Goal: Task Accomplishment & Management: Manage account settings

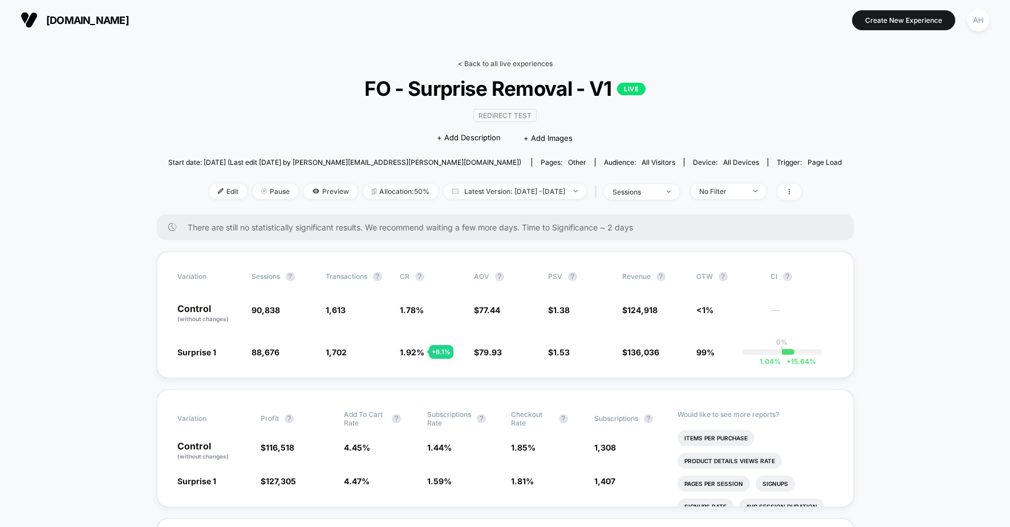
click at [531, 66] on link "< Back to all live experiences" at bounding box center [505, 63] width 95 height 9
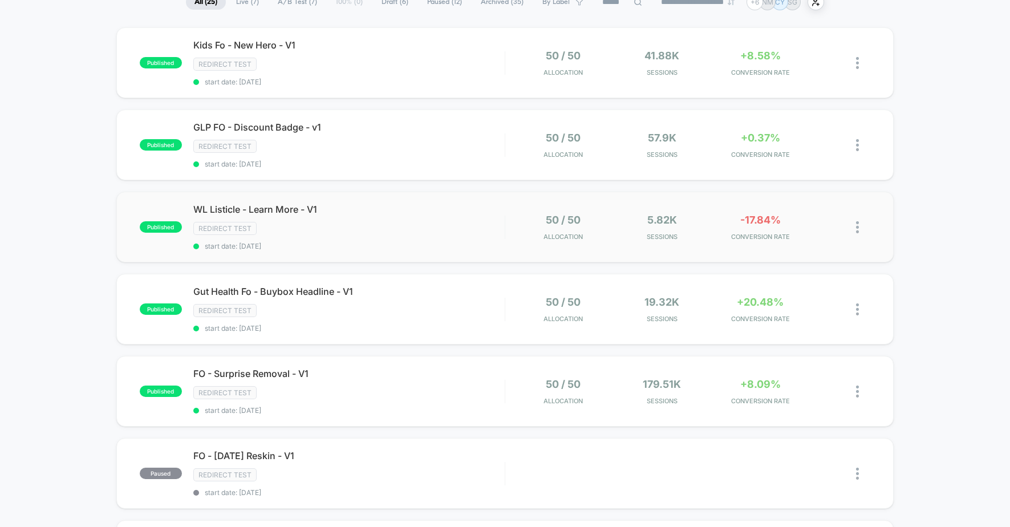
scroll to position [112, 0]
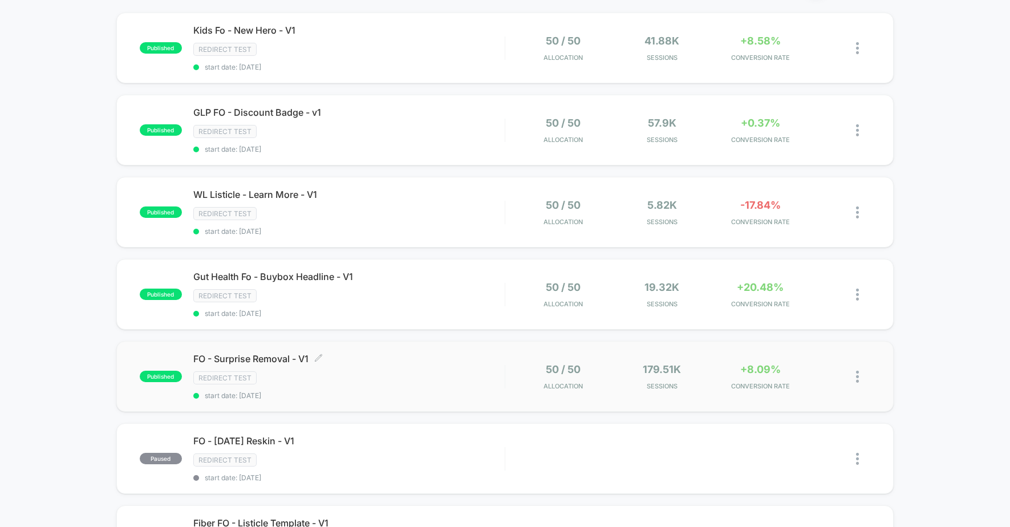
click at [440, 363] on span "FO - Surprise Removal - V1 Click to edit experience details" at bounding box center [348, 358] width 311 height 11
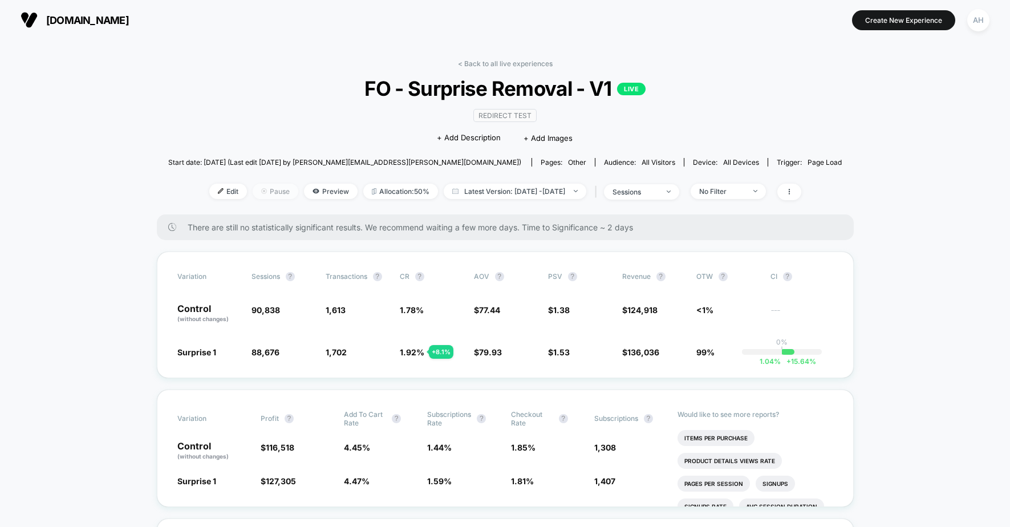
click at [253, 194] on span "Pause" at bounding box center [276, 191] width 46 height 15
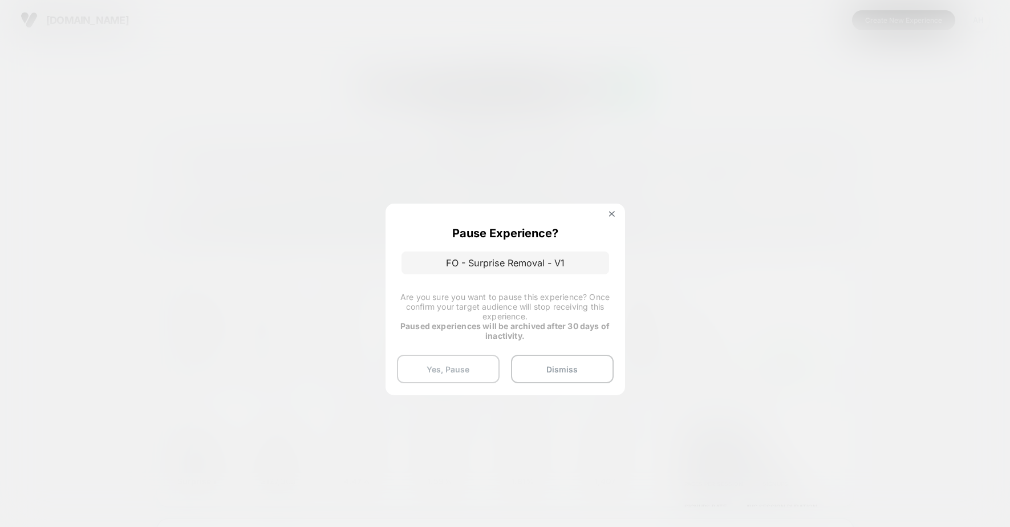
click at [441, 375] on button "Yes, Pause" at bounding box center [448, 369] width 103 height 29
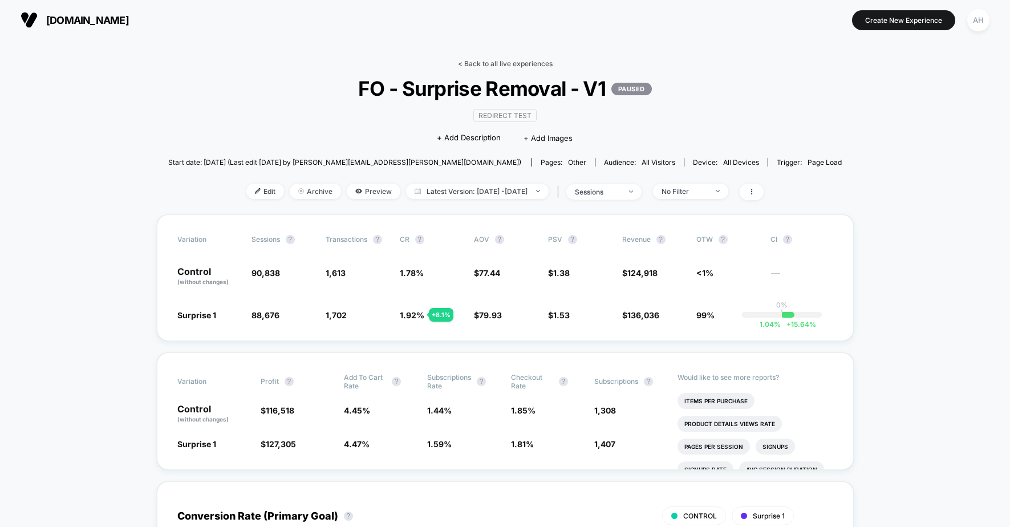
click at [487, 59] on link "< Back to all live experiences" at bounding box center [505, 63] width 95 height 9
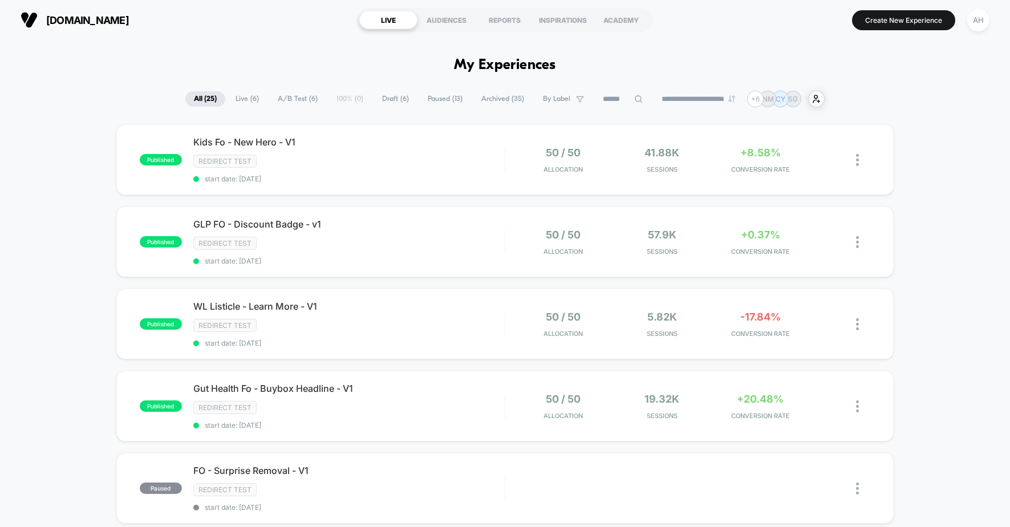
click at [461, 149] on div "Kids Fo - New Hero - V1 Click to edit experience details Click to edit experien…" at bounding box center [348, 159] width 311 height 47
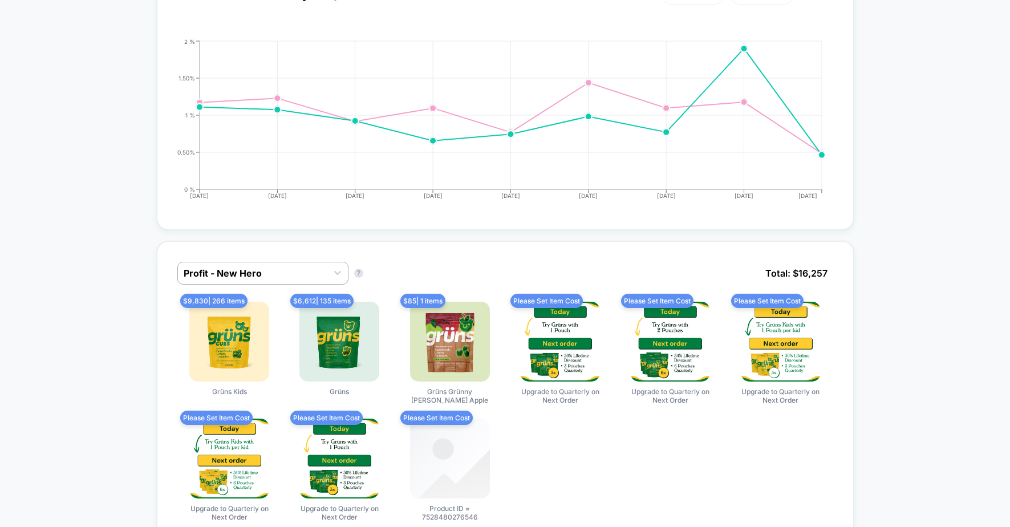
scroll to position [339, 0]
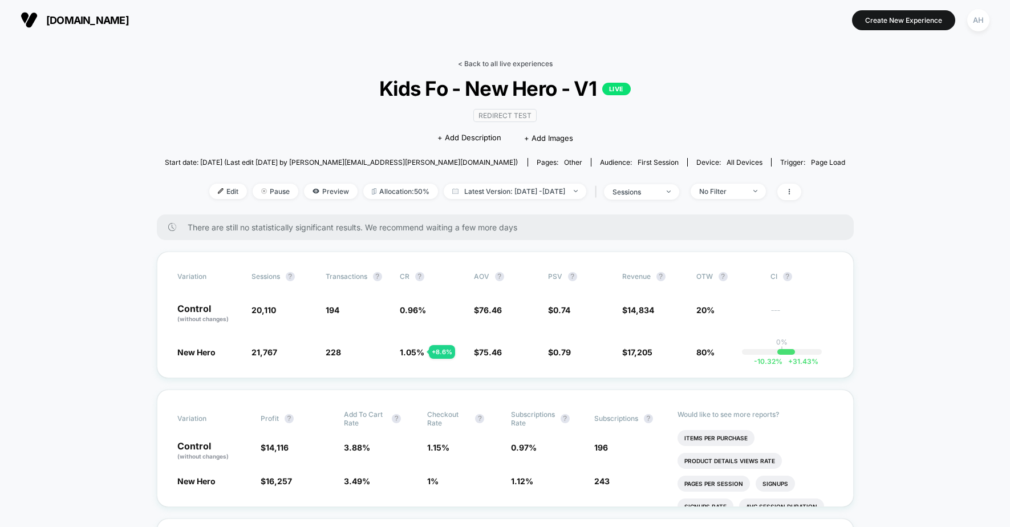
click at [509, 62] on link "< Back to all live experiences" at bounding box center [505, 63] width 95 height 9
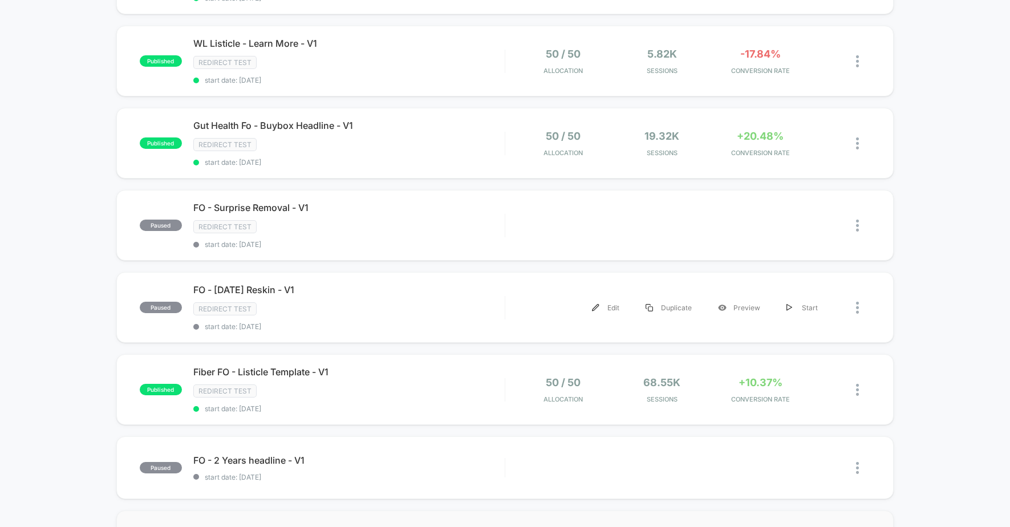
scroll to position [204, 0]
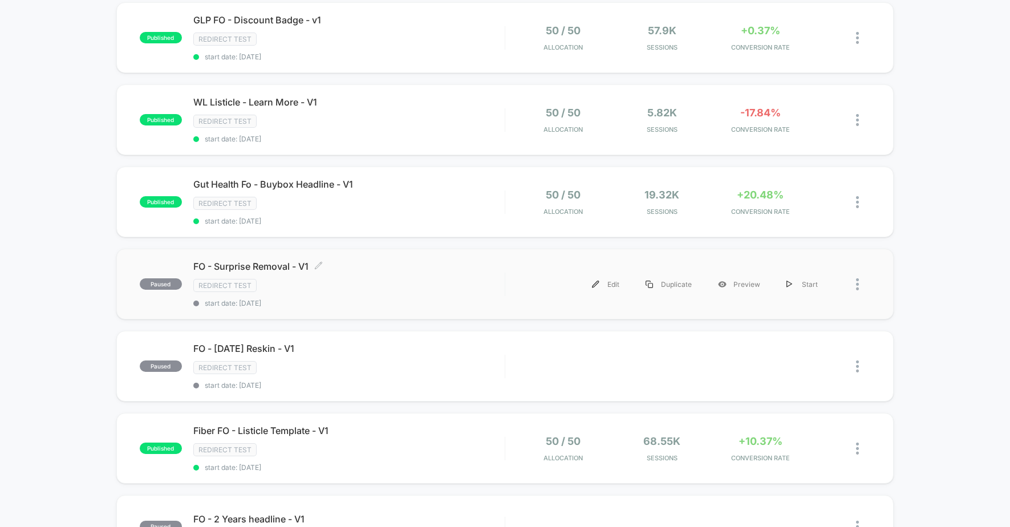
click at [430, 292] on div "FO - Surprise Removal - V1 Click to edit experience details Click to edit exper…" at bounding box center [348, 284] width 311 height 47
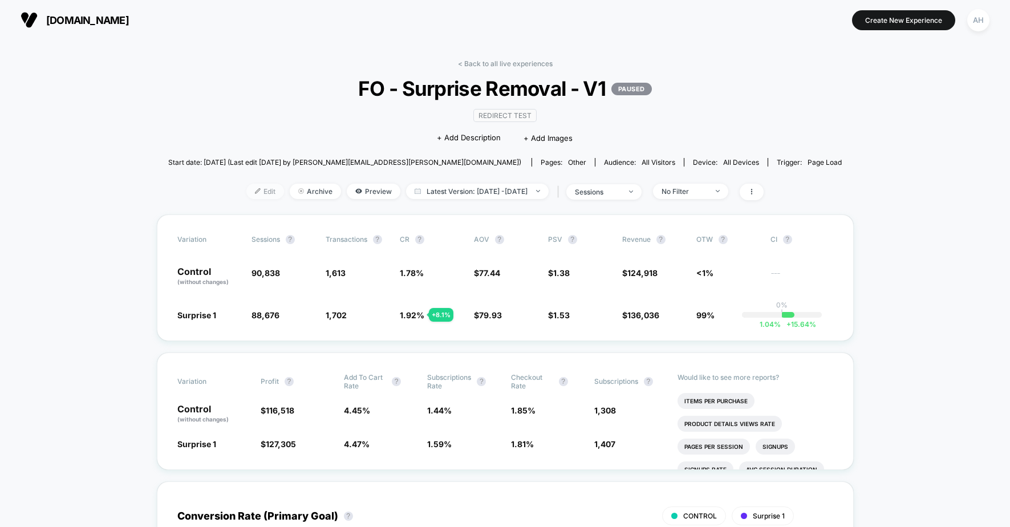
click at [255, 189] on img at bounding box center [258, 191] width 6 height 6
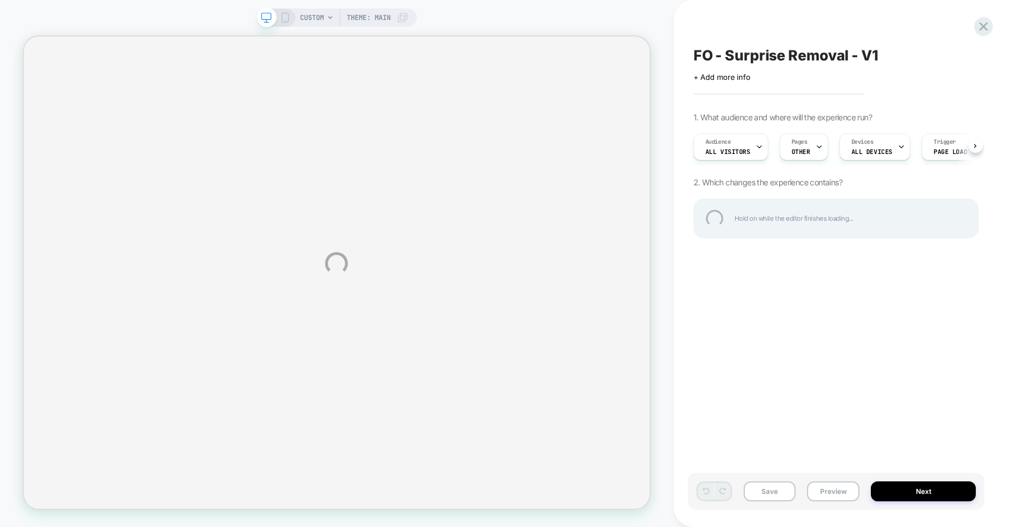
click at [919, 493] on div "CUSTOM Theme: MAIN FO - Surprise Removal - V1 Click to edit experience details …" at bounding box center [505, 263] width 1010 height 527
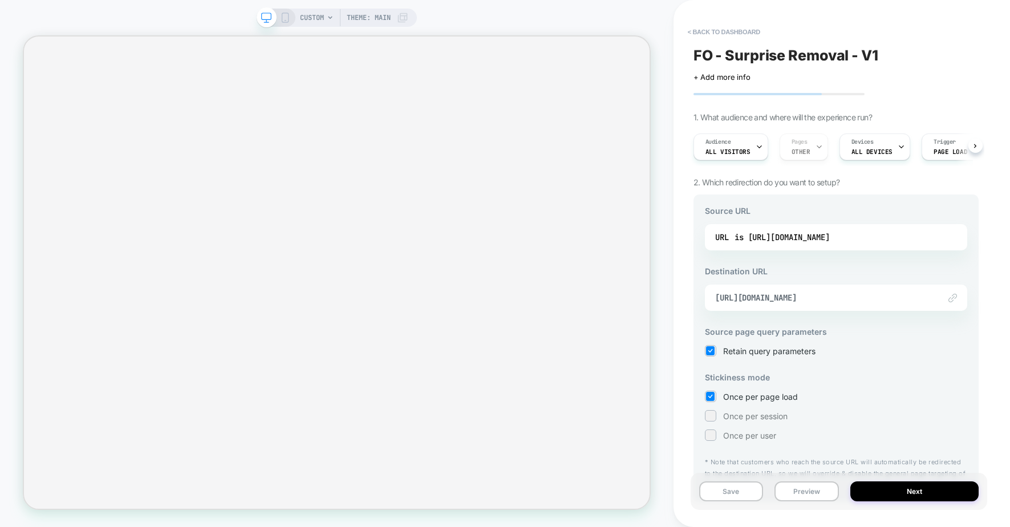
click at [920, 489] on button "Next" at bounding box center [914, 491] width 128 height 20
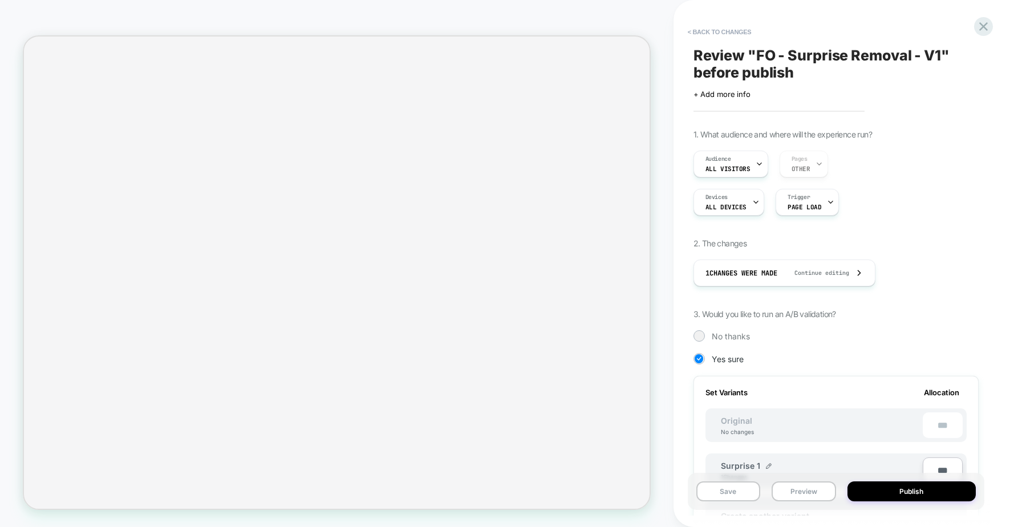
scroll to position [0, 1]
click at [920, 489] on button "Publish" at bounding box center [911, 491] width 128 height 20
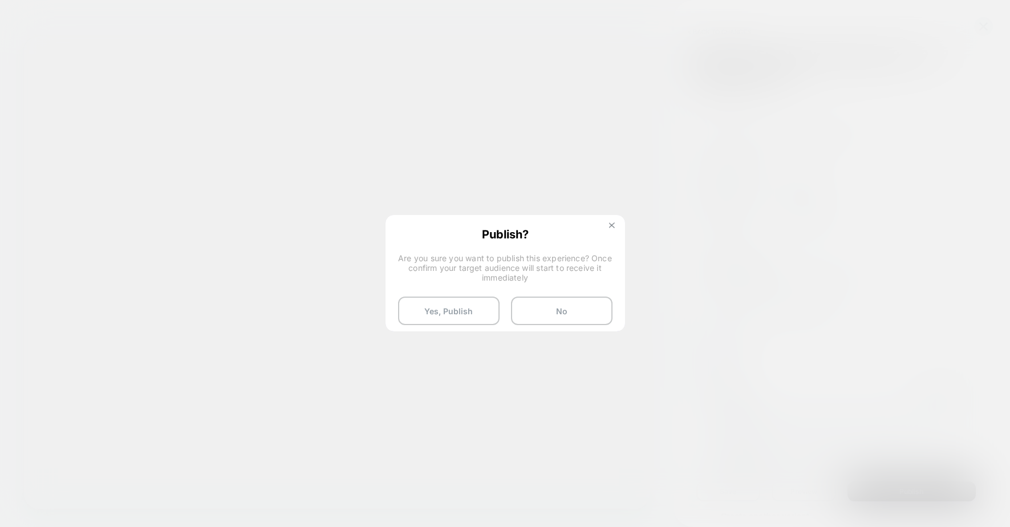
click at [609, 224] on img at bounding box center [612, 225] width 6 height 6
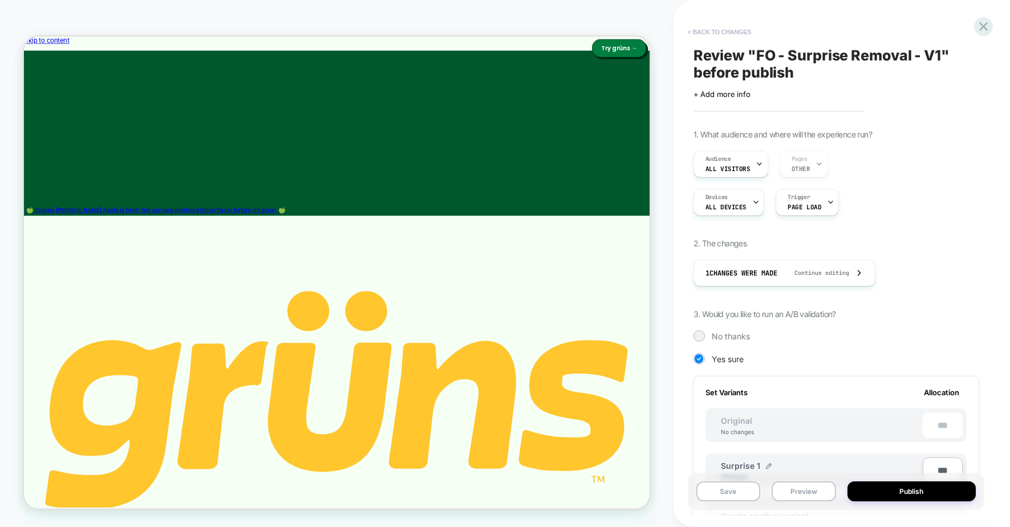
scroll to position [0, 0]
click at [729, 32] on button "< Back to changes" at bounding box center [719, 32] width 75 height 18
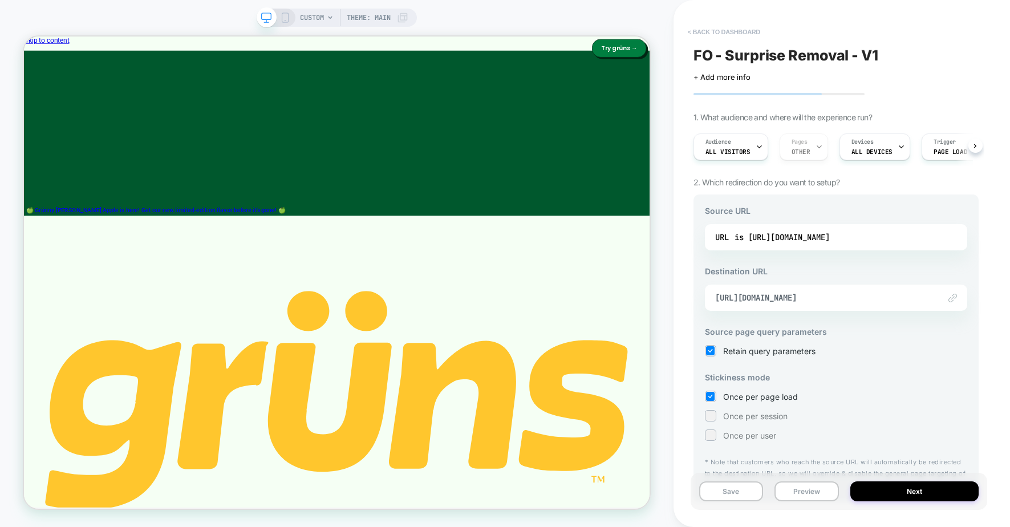
click at [742, 38] on button "< back to dashboard" at bounding box center [724, 32] width 84 height 18
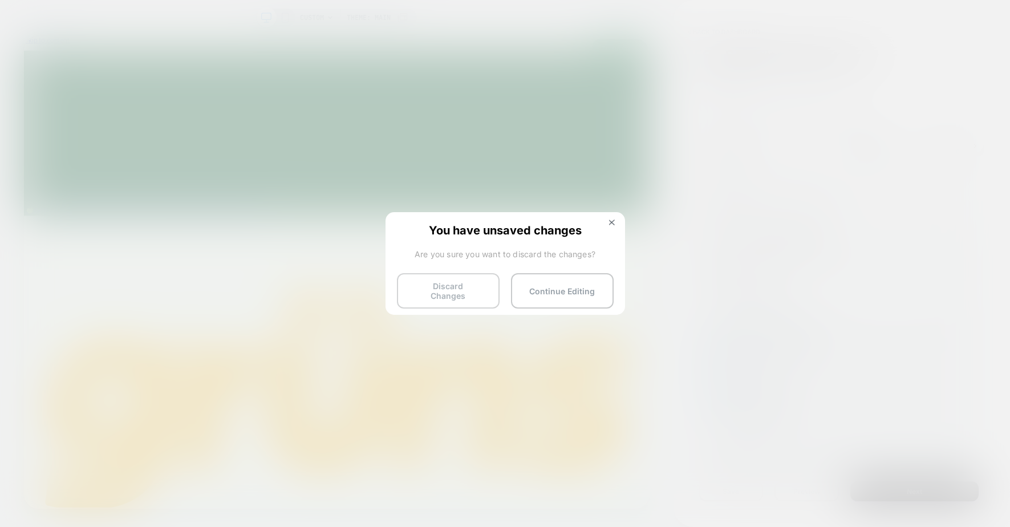
click at [464, 288] on button "Discard Changes" at bounding box center [448, 290] width 103 height 35
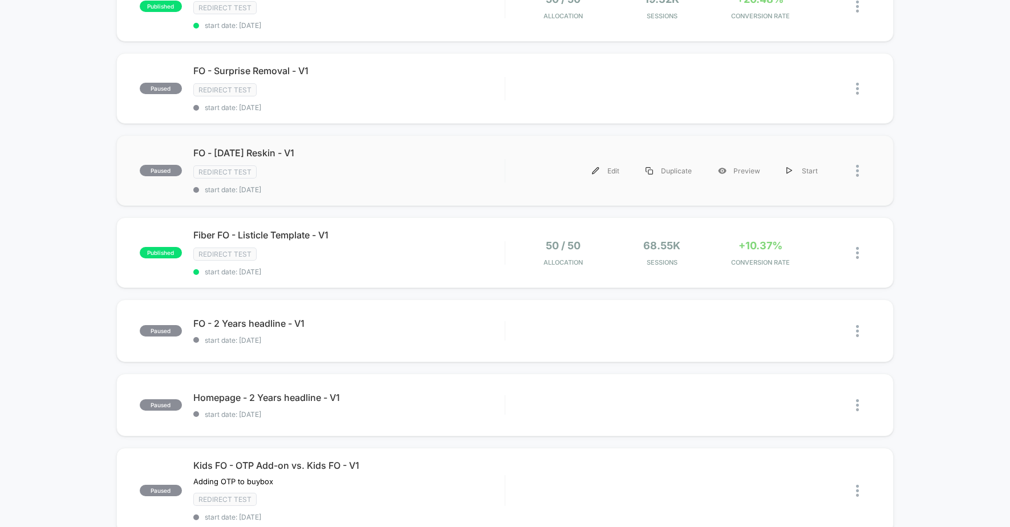
scroll to position [393, 0]
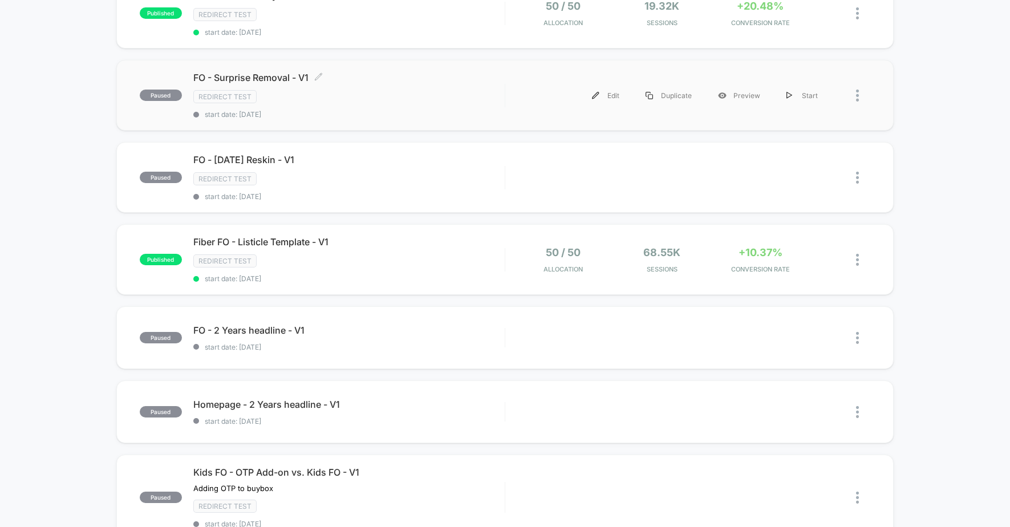
click at [406, 100] on div "Redirect Test" at bounding box center [348, 96] width 311 height 13
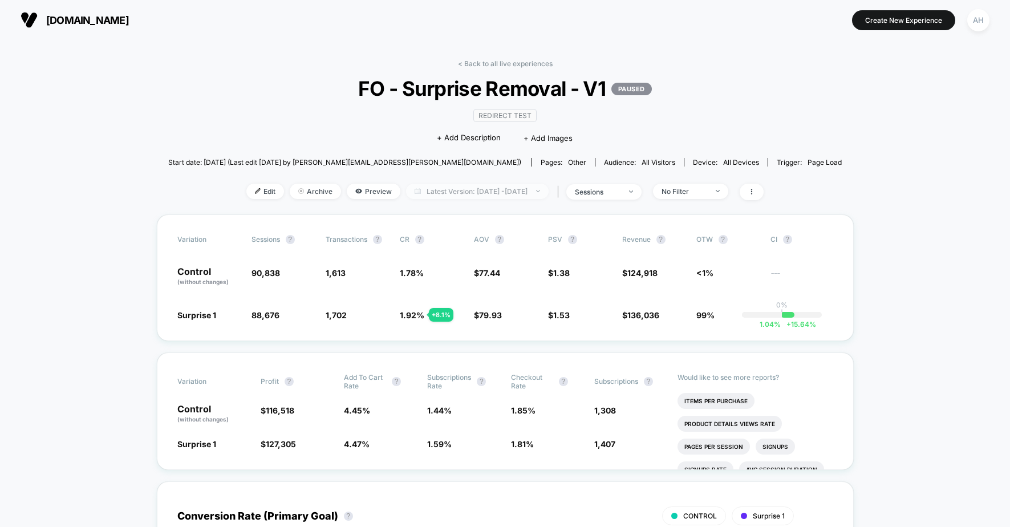
click at [497, 187] on span "Latest Version: [DATE] - [DATE]" at bounding box center [477, 191] width 143 height 15
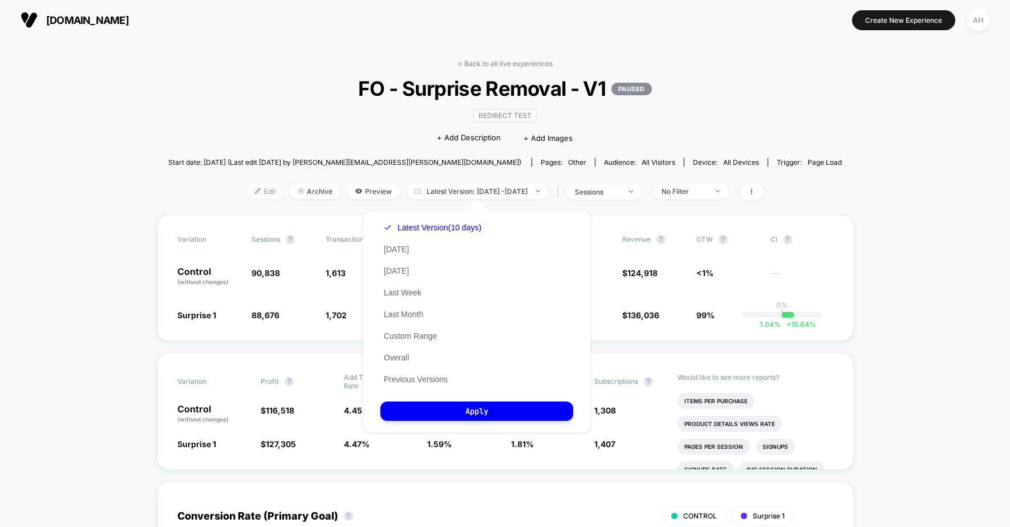
click at [251, 187] on span "Edit" at bounding box center [265, 191] width 38 height 15
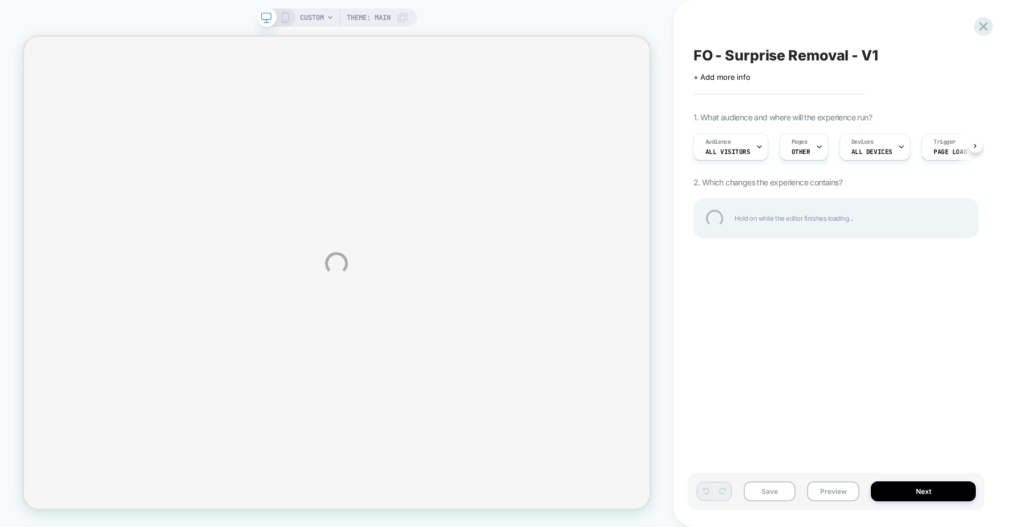
click at [918, 499] on div "CUSTOM Theme: MAIN FO - Surprise Removal - V1 Click to edit experience details …" at bounding box center [505, 263] width 1010 height 527
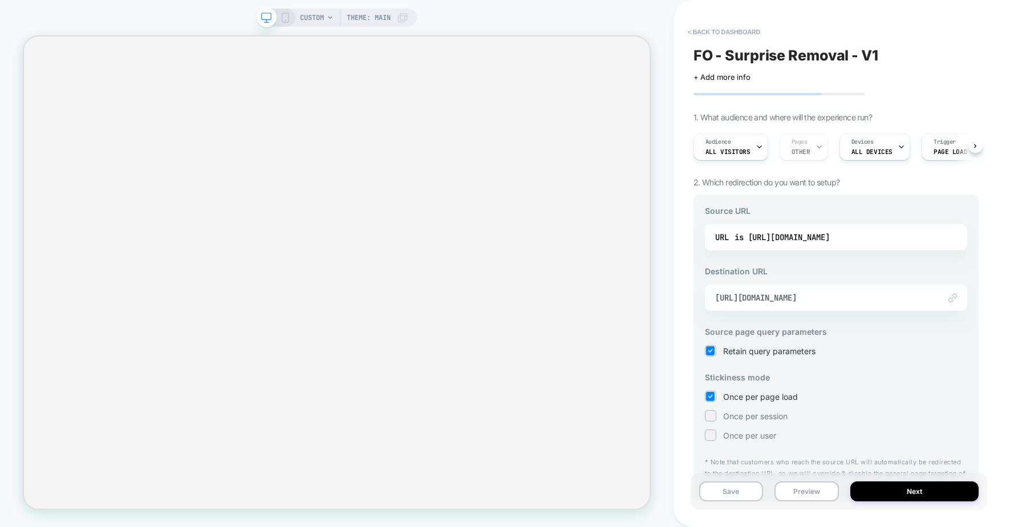
click at [924, 486] on button "Next" at bounding box center [914, 491] width 128 height 20
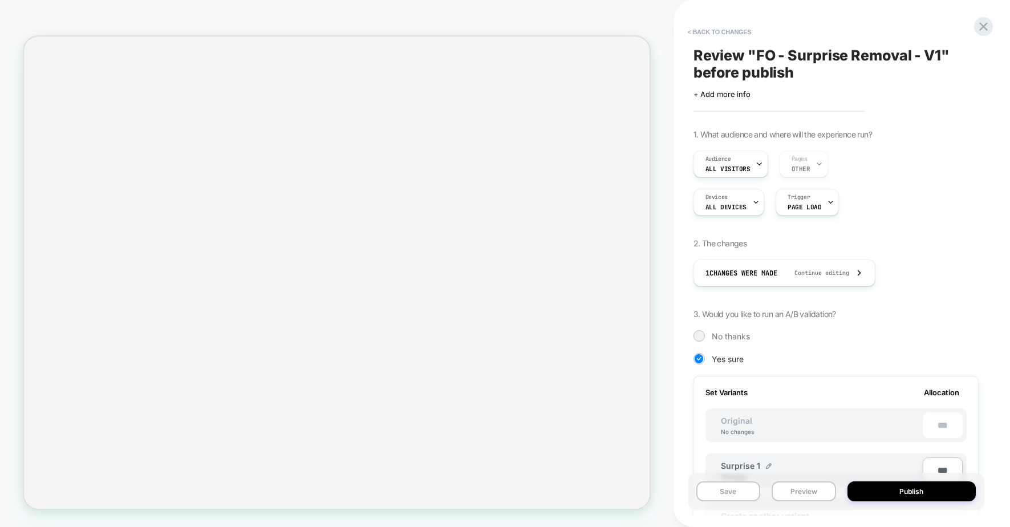
scroll to position [0, 1]
click at [924, 486] on button "Publish" at bounding box center [911, 491] width 128 height 20
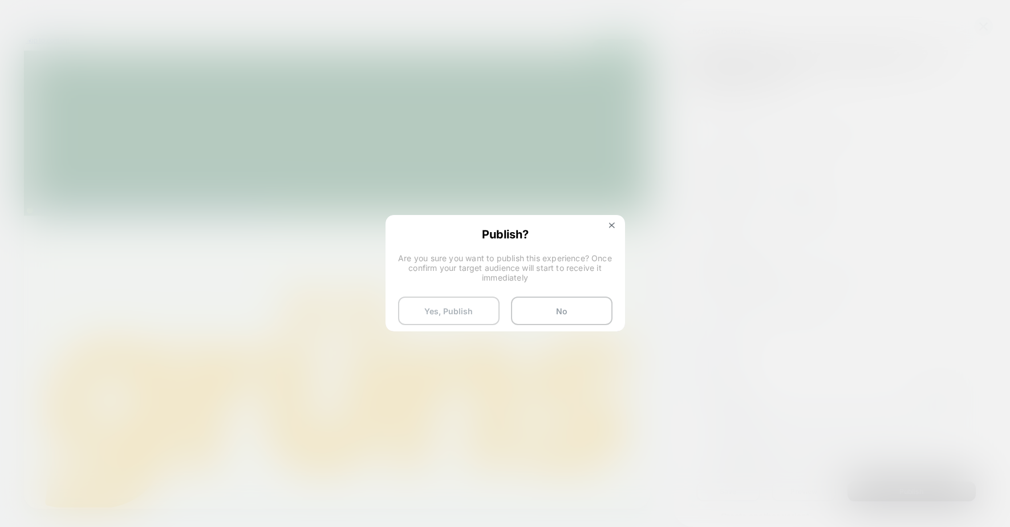
scroll to position [0, 0]
click at [445, 308] on button "Yes, Publish" at bounding box center [448, 310] width 101 height 29
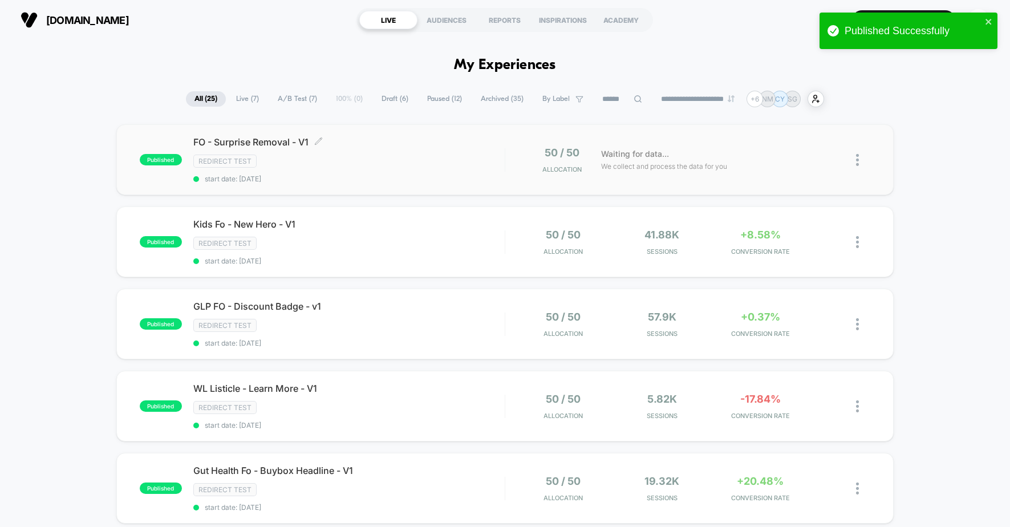
click at [423, 167] on div "Redirect Test" at bounding box center [348, 161] width 311 height 13
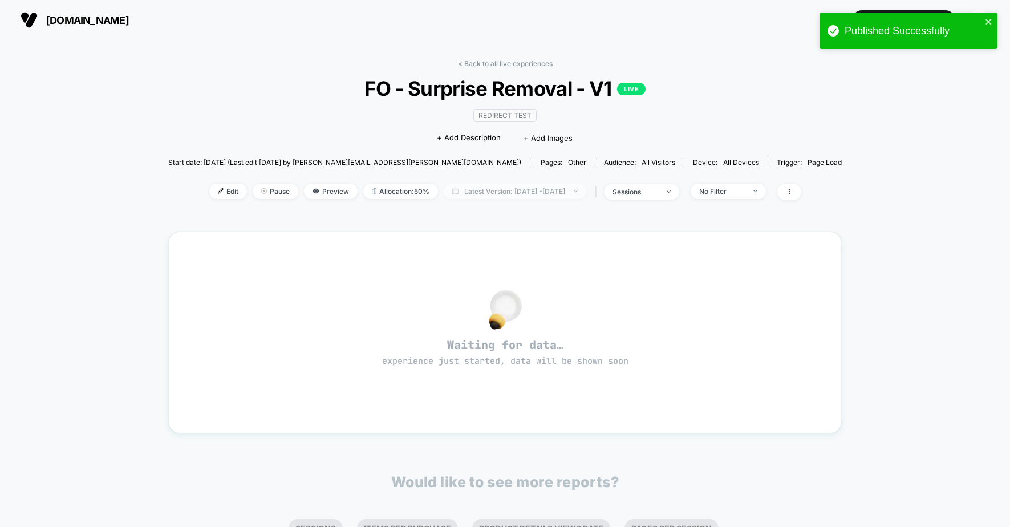
click at [479, 187] on span "Latest Version: [DATE] - [DATE]" at bounding box center [515, 191] width 143 height 15
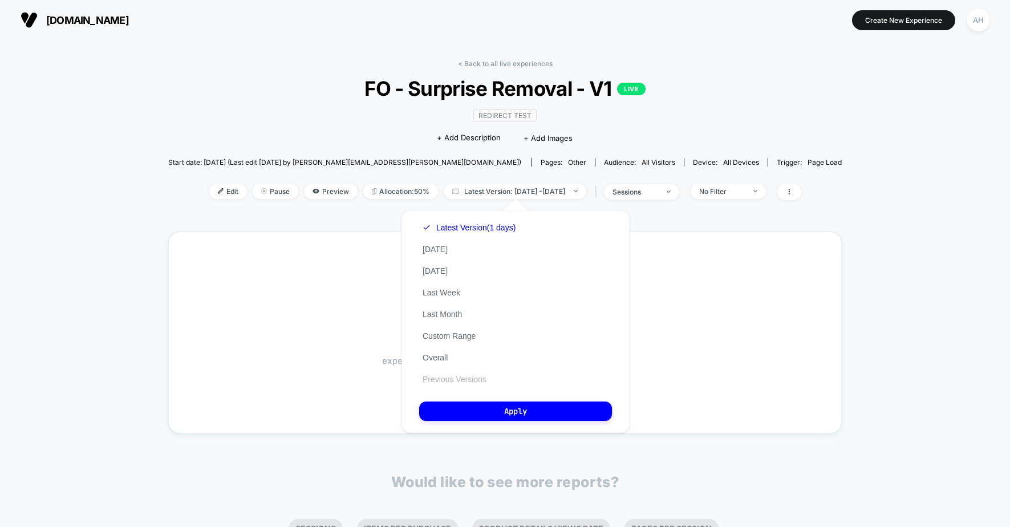
click at [468, 374] on button "Previous Versions" at bounding box center [454, 379] width 71 height 10
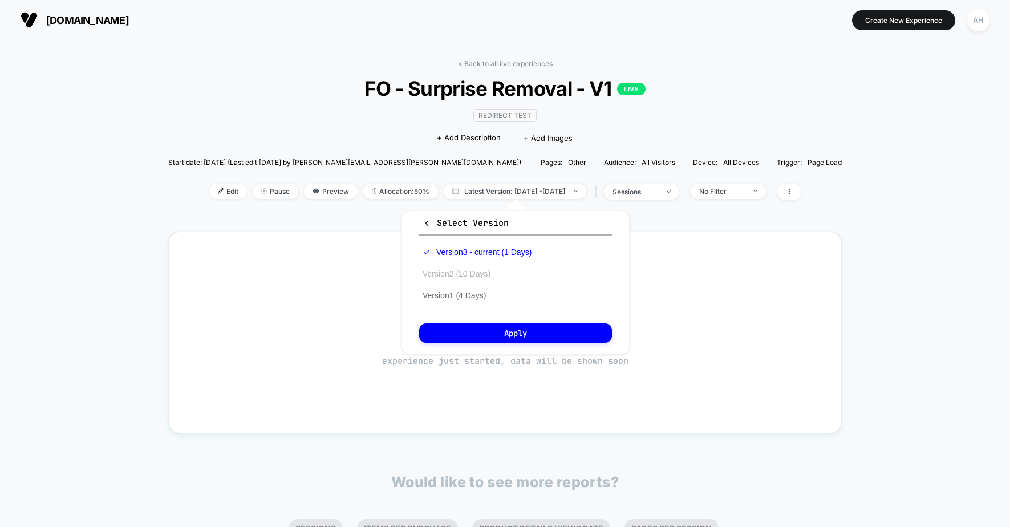
click at [474, 276] on button "Version 2 (10 Days)" at bounding box center [456, 274] width 75 height 10
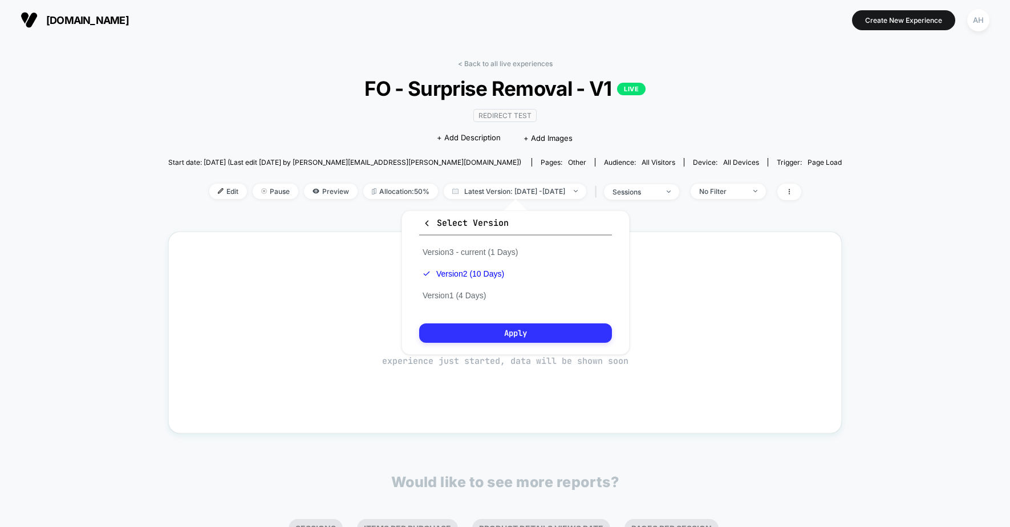
click at [486, 331] on button "Apply" at bounding box center [515, 332] width 193 height 19
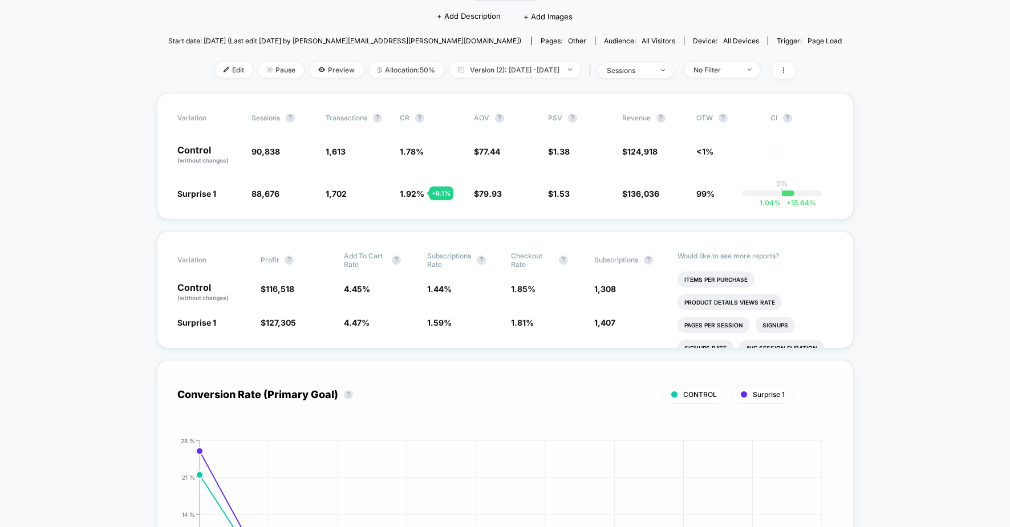
scroll to position [114, 0]
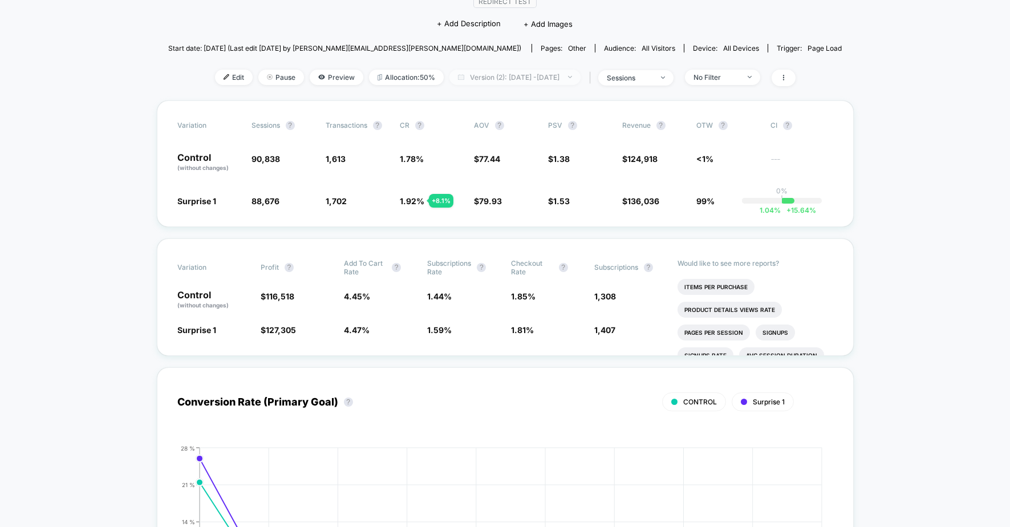
click at [481, 80] on span "Version (2): [DATE] - [DATE]" at bounding box center [514, 77] width 131 height 15
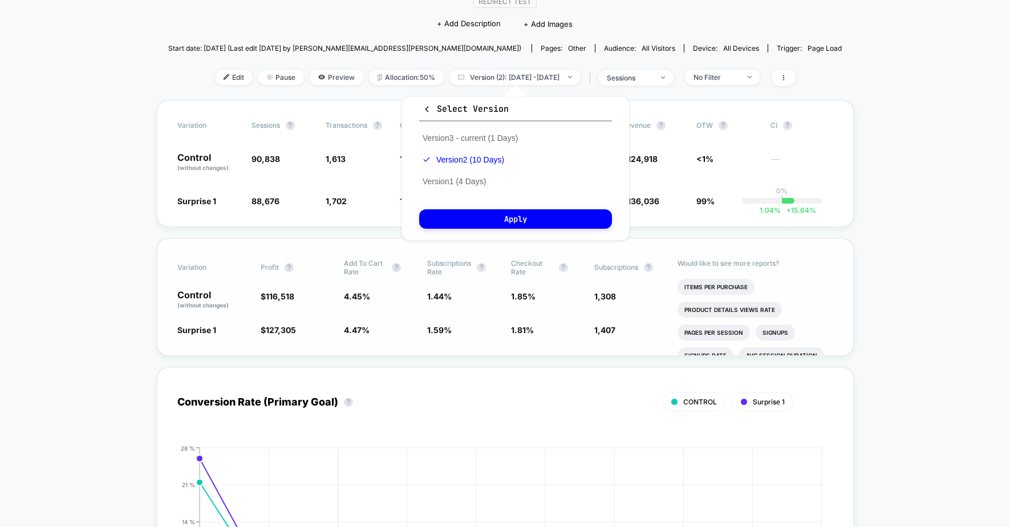
click at [810, 259] on p "Would like to see more reports?" at bounding box center [755, 263] width 156 height 9
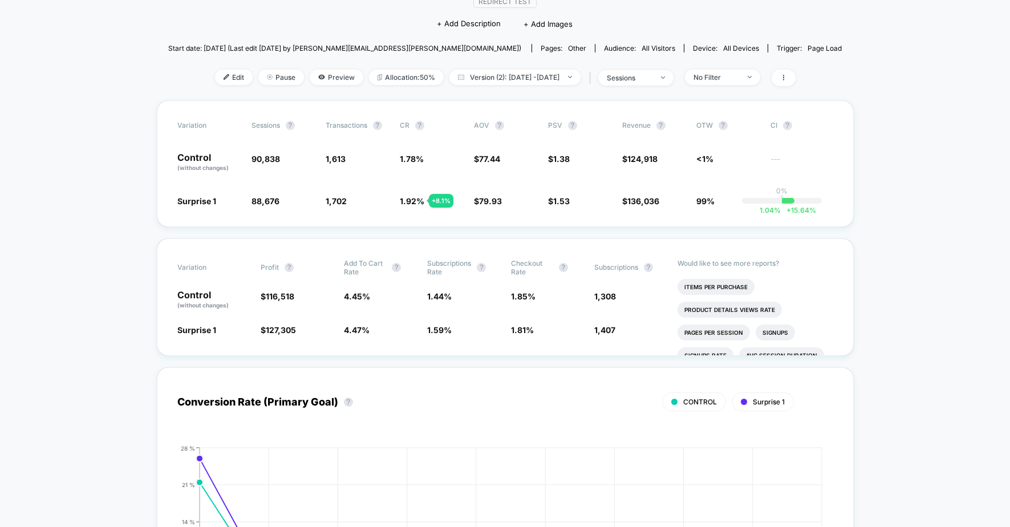
scroll to position [363, 0]
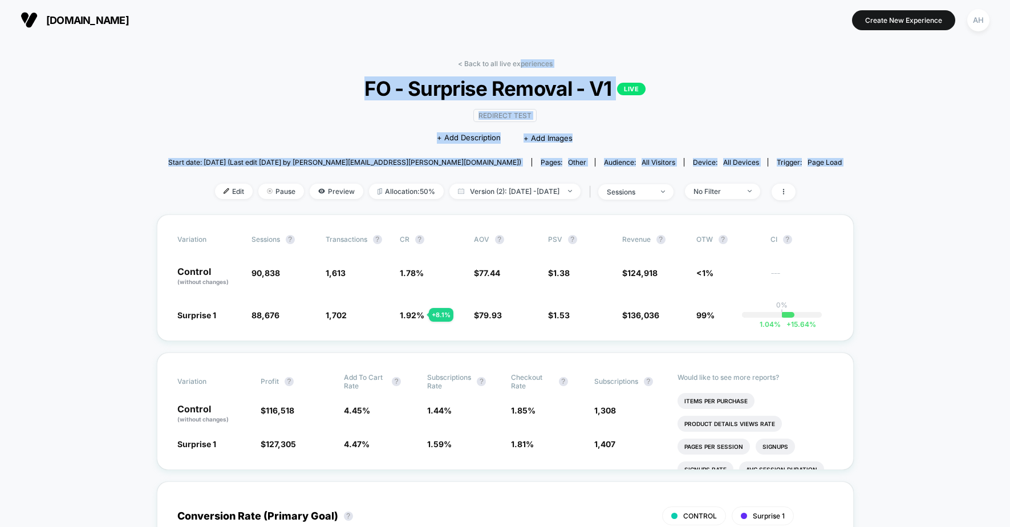
drag, startPoint x: 519, startPoint y: 64, endPoint x: 931, endPoint y: 164, distance: 424.2
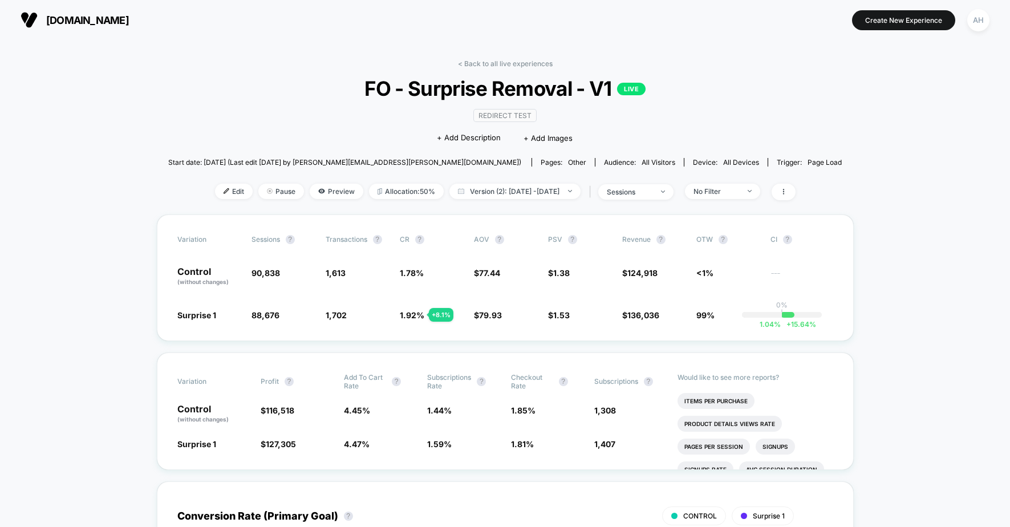
click at [485, 59] on link "< Back to all live experiences" at bounding box center [505, 63] width 95 height 9
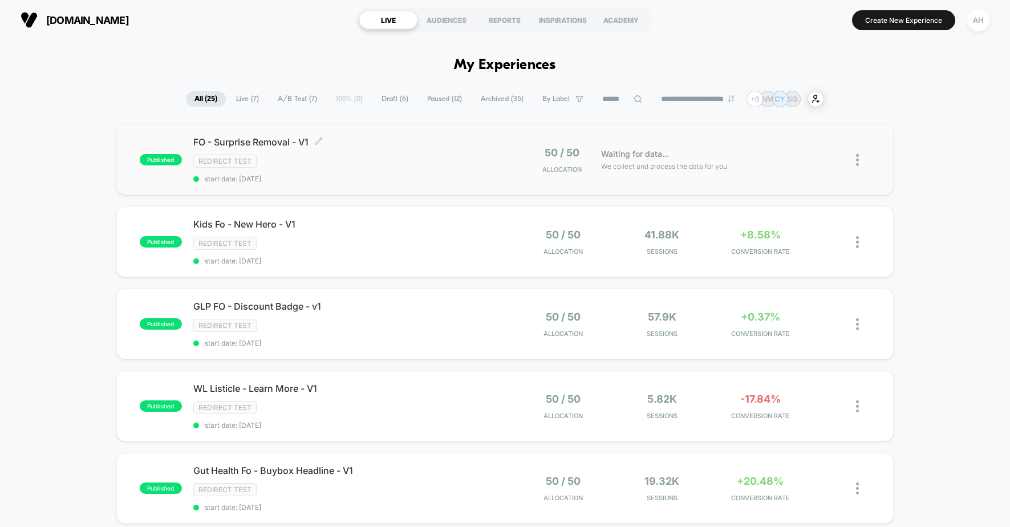
click at [453, 152] on div "FO - Surprise Removal - V1 Click to edit experience details Click to edit exper…" at bounding box center [348, 159] width 311 height 47
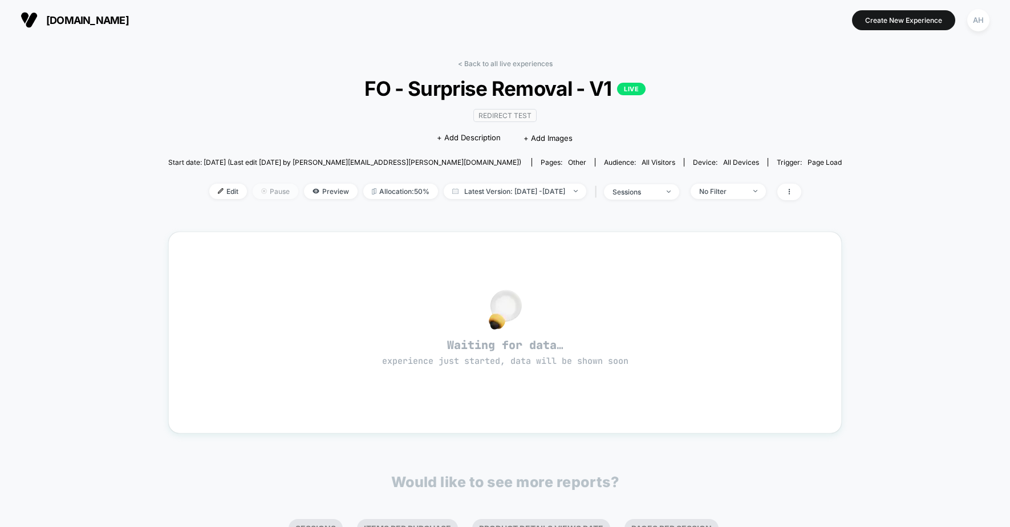
click at [263, 195] on span "Pause" at bounding box center [276, 191] width 46 height 15
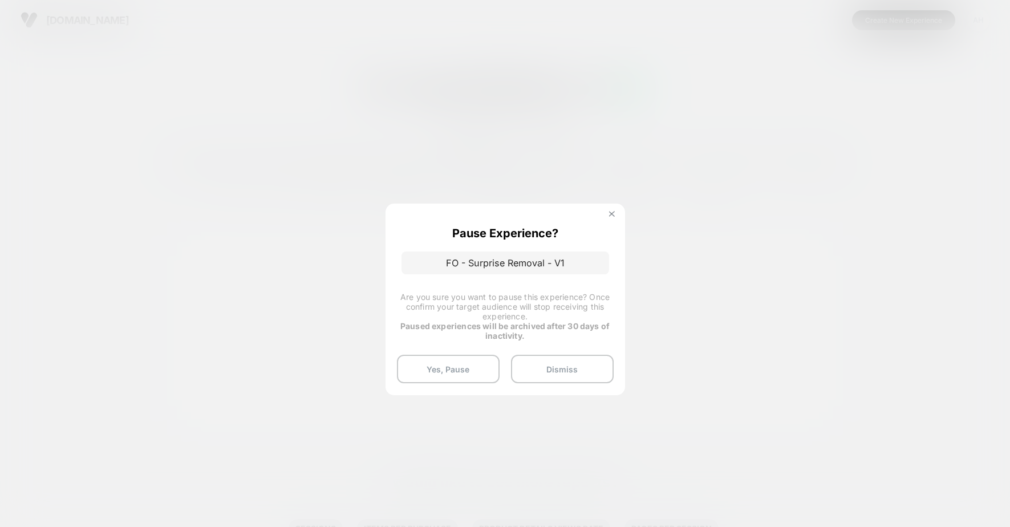
click at [612, 214] on img at bounding box center [612, 214] width 6 height 6
